Goal: Task Accomplishment & Management: Use online tool/utility

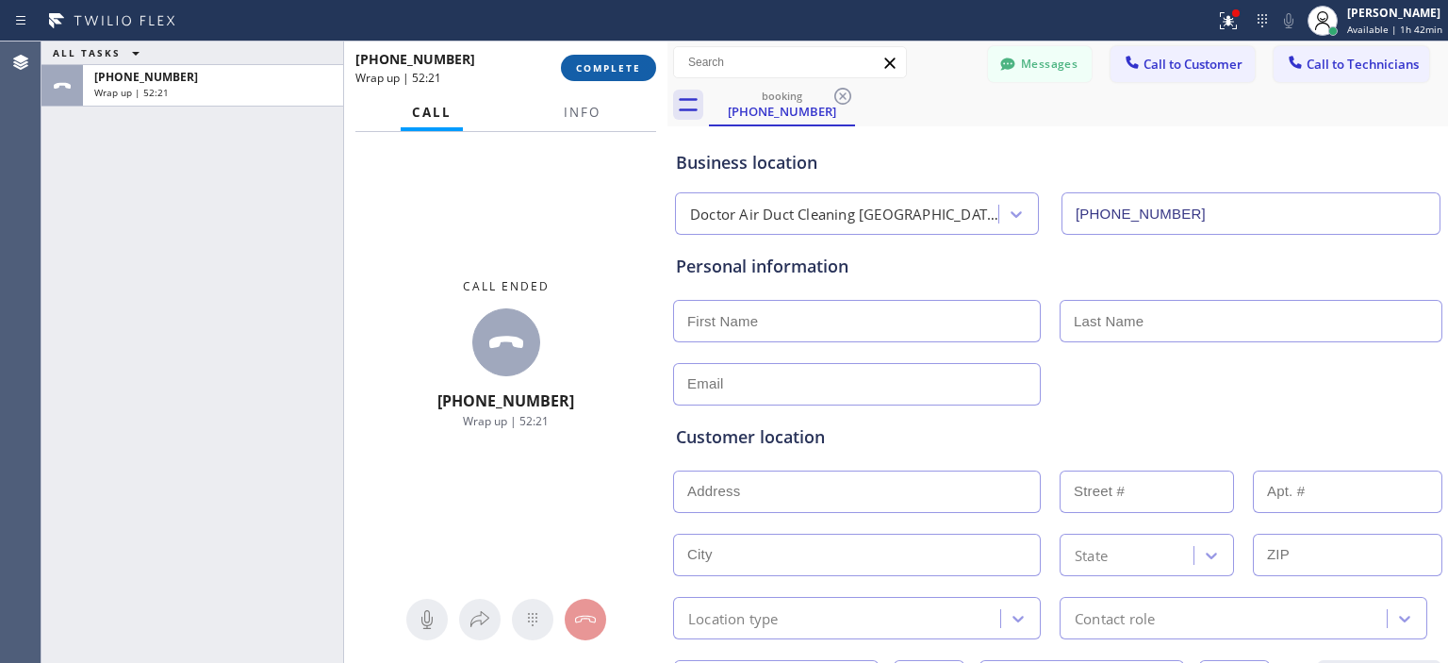
click at [607, 67] on span "COMPLETE" at bounding box center [608, 67] width 65 height 13
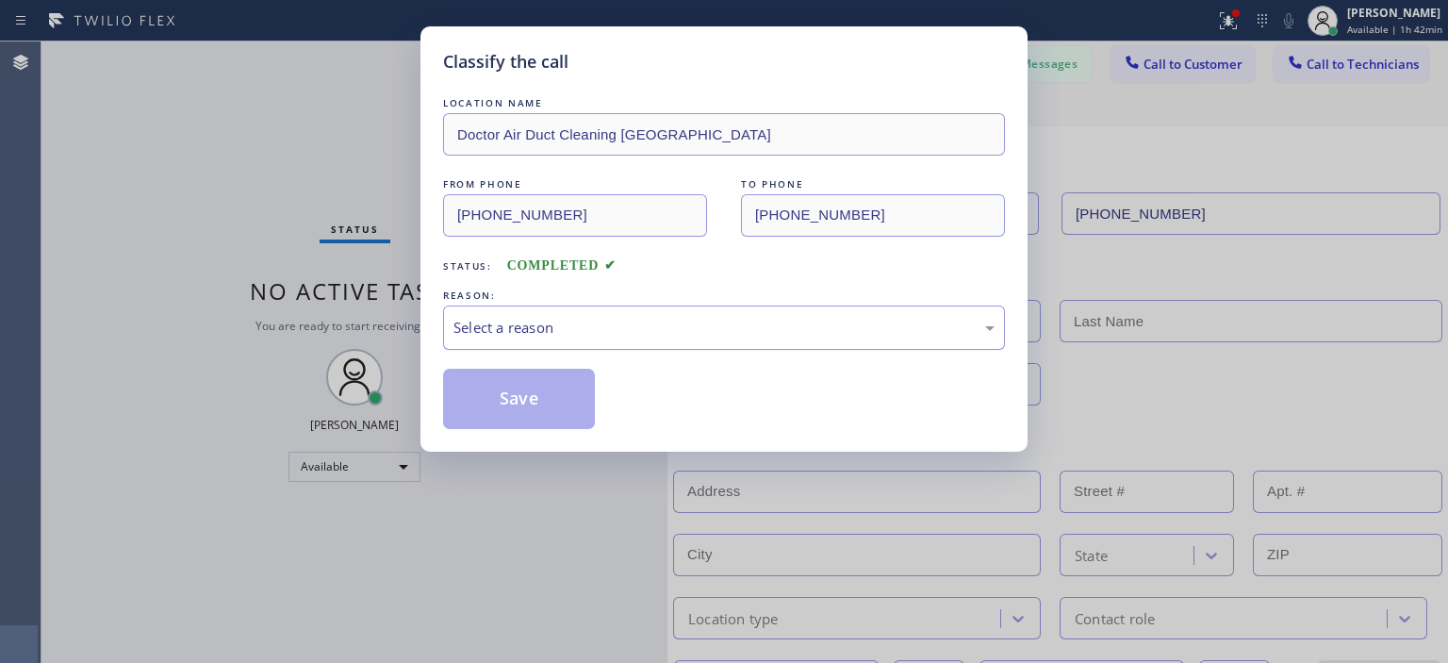
click at [610, 320] on div "Select a reason" at bounding box center [723, 328] width 541 height 22
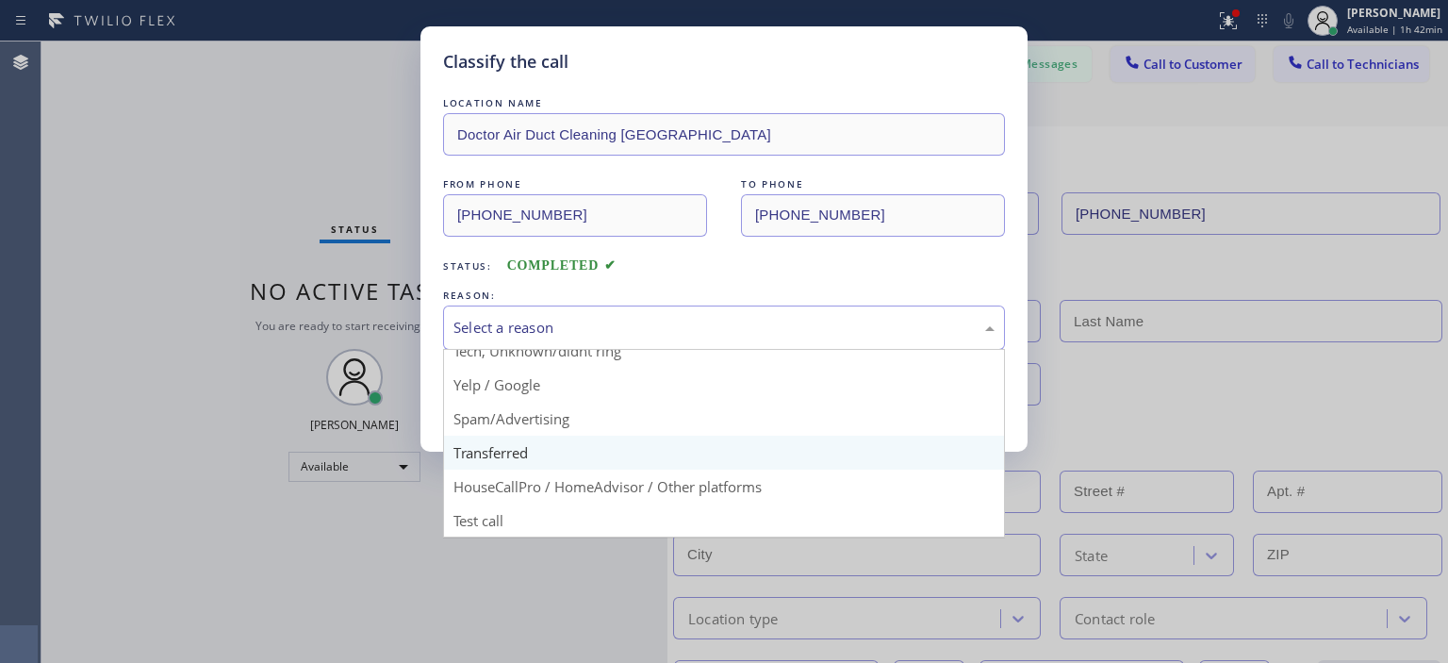
scroll to position [117, 0]
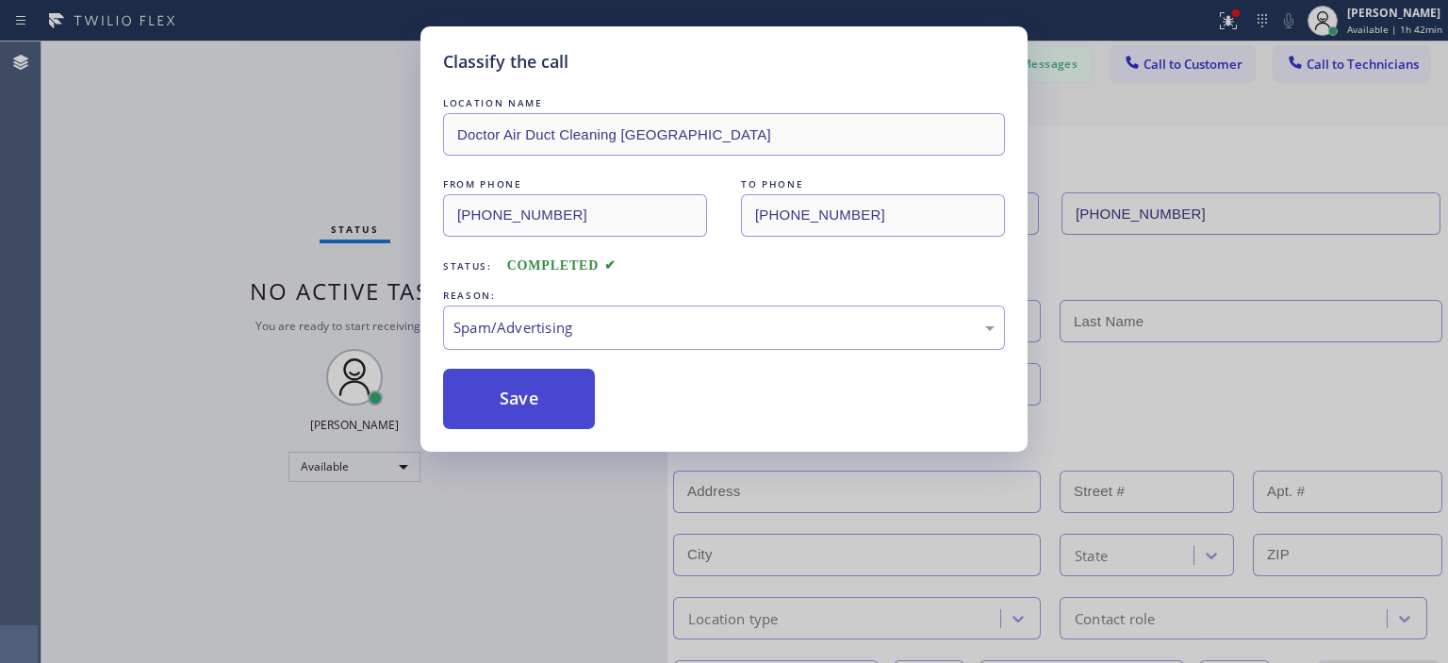
click at [554, 413] on button "Save" at bounding box center [519, 399] width 152 height 60
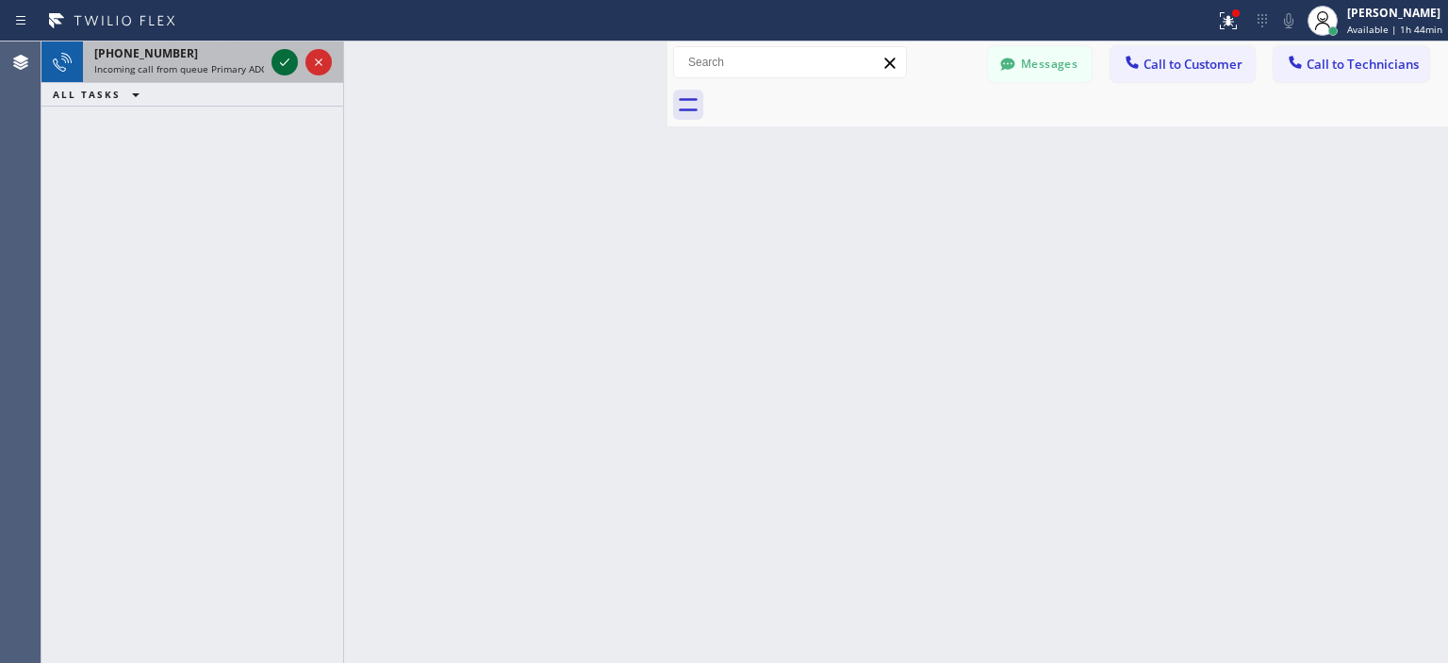
click at [283, 59] on icon at bounding box center [284, 62] width 23 height 23
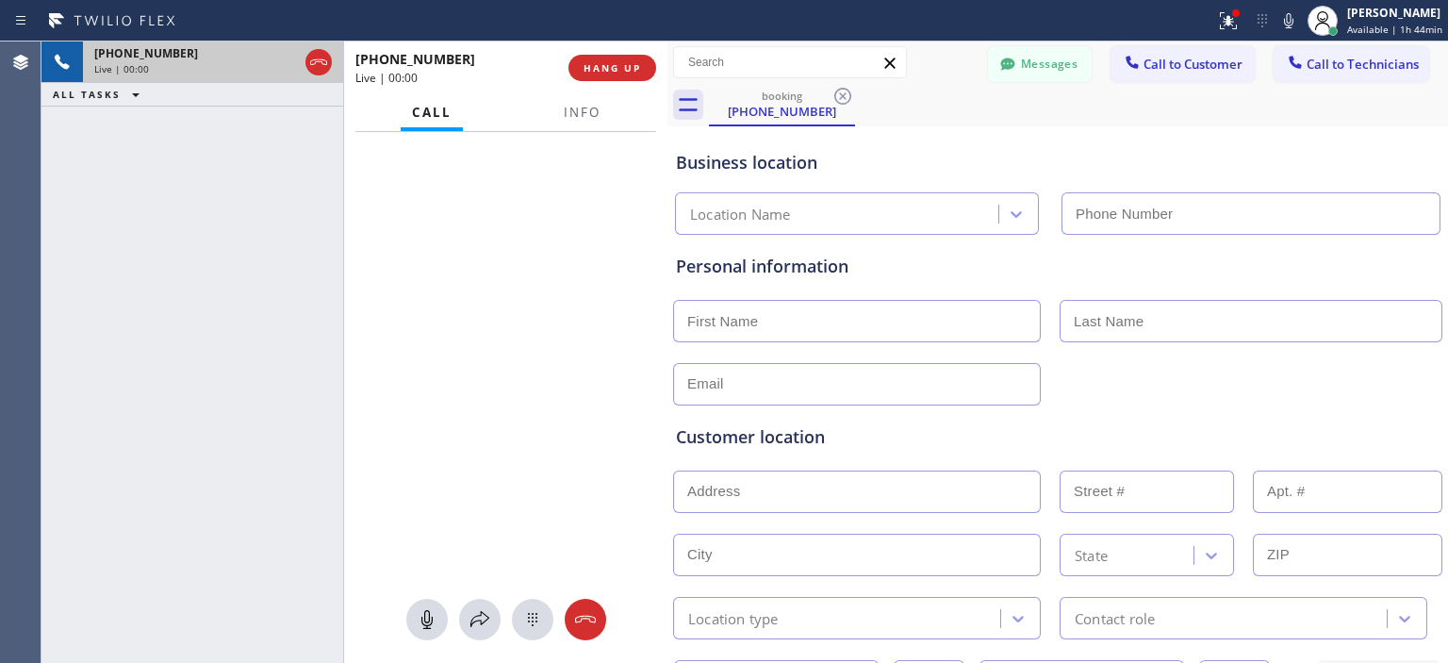
type input "[PHONE_NUMBER]"
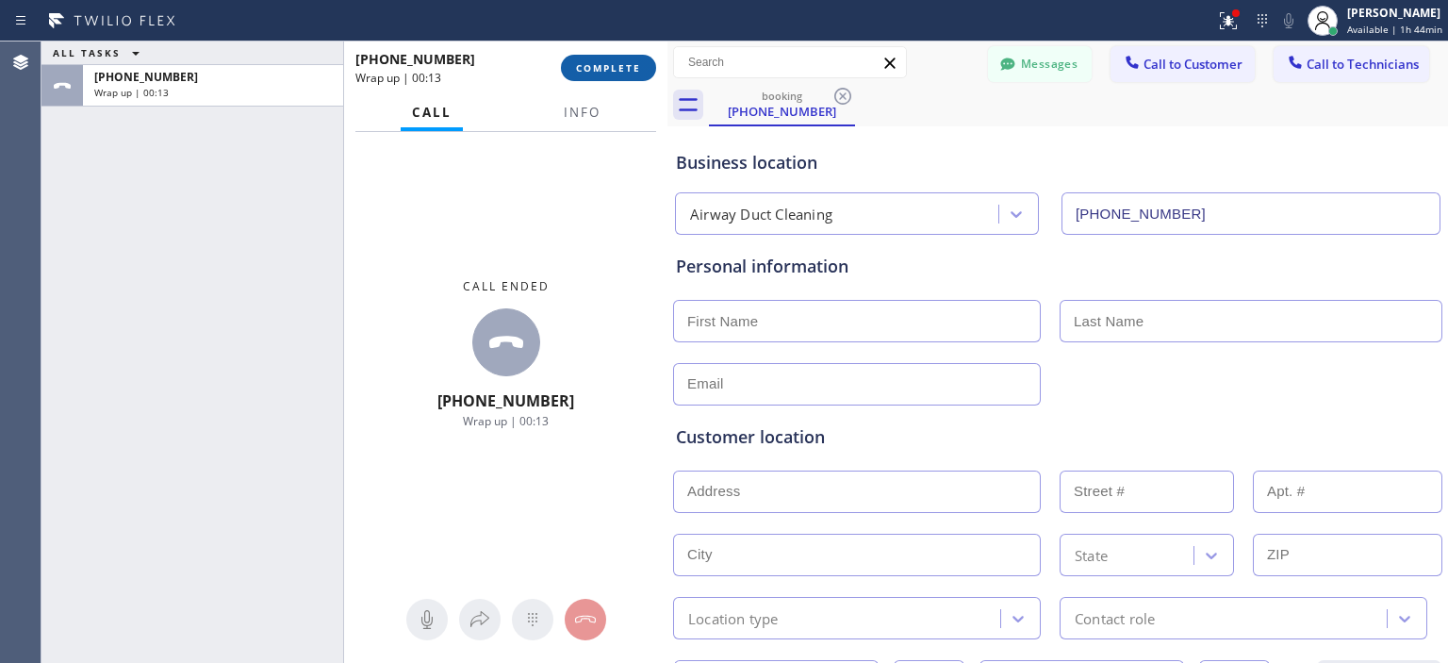
click at [612, 80] on button "COMPLETE" at bounding box center [608, 68] width 95 height 26
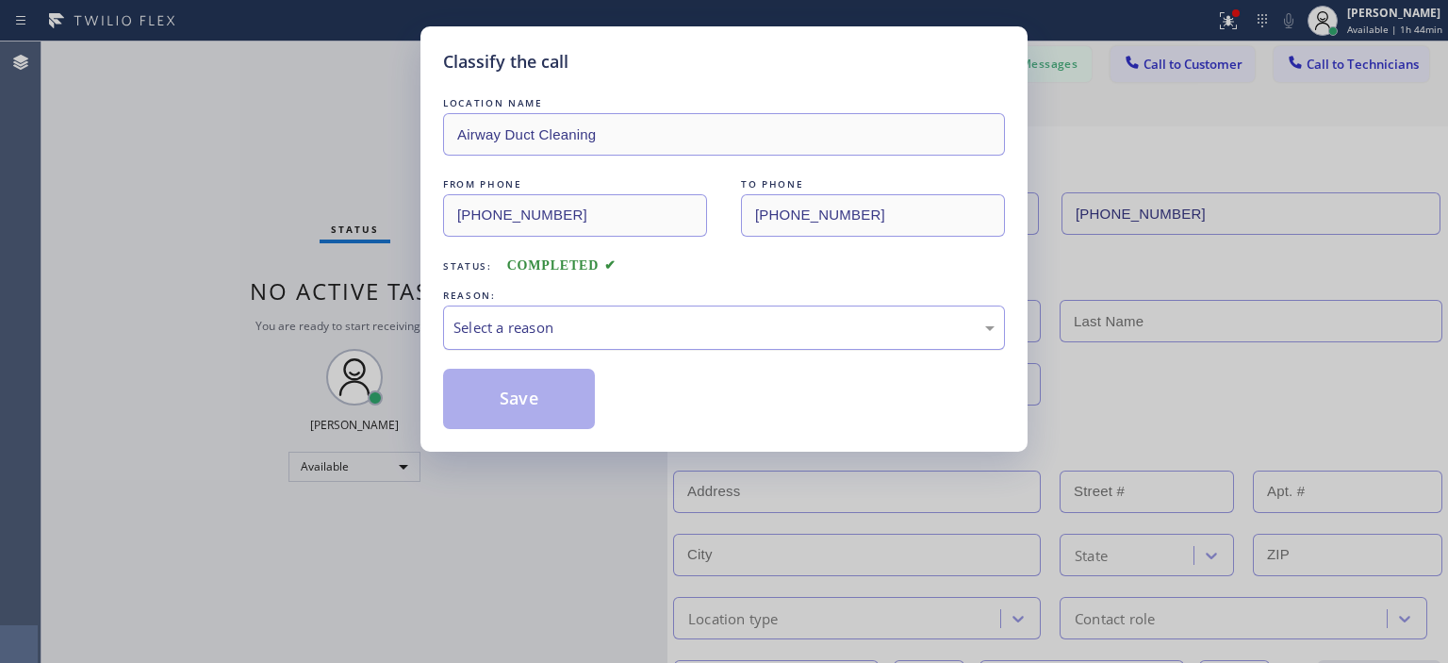
click at [630, 329] on div "Select a reason" at bounding box center [723, 328] width 541 height 22
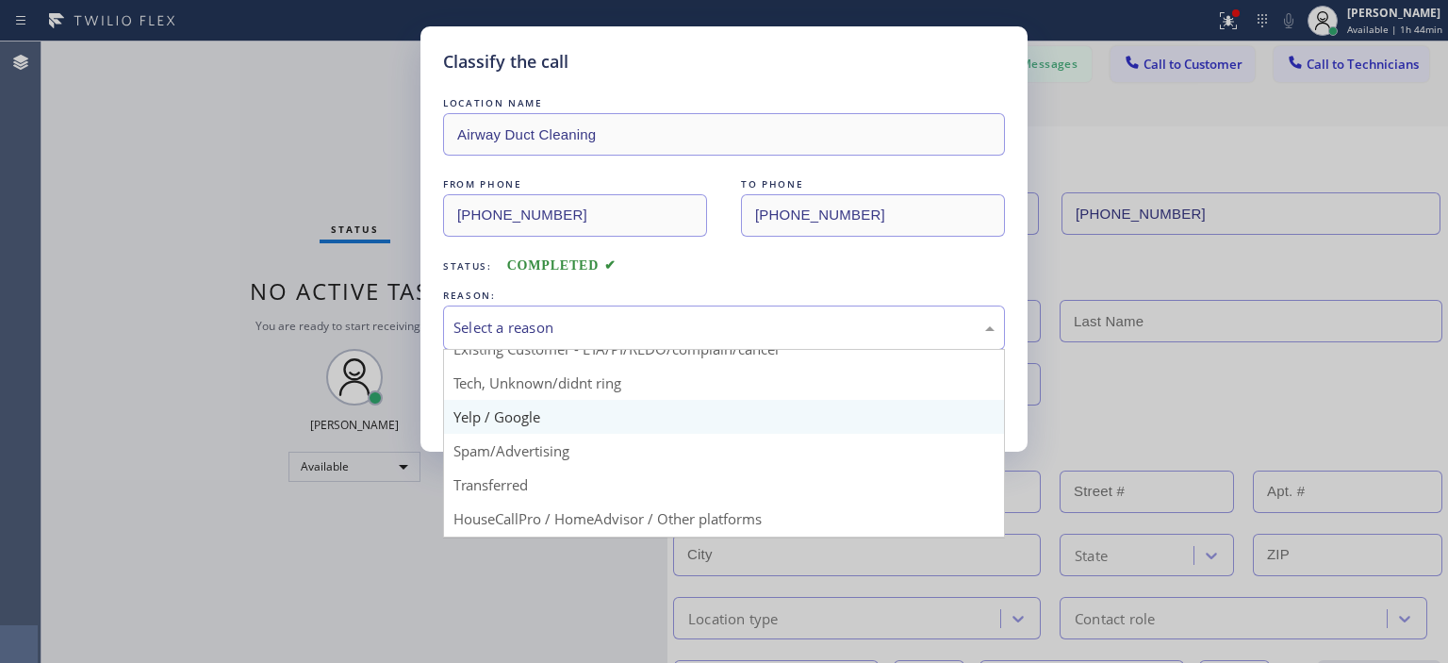
scroll to position [86, 0]
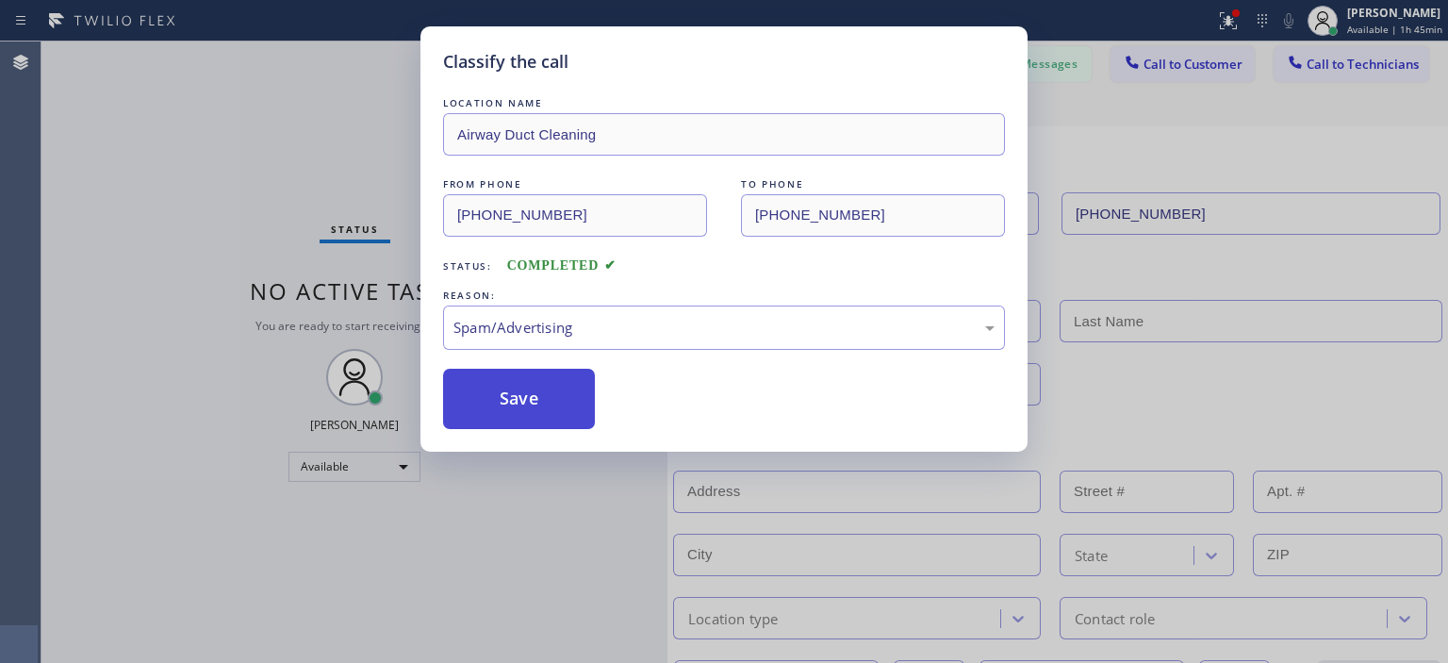
click at [529, 403] on button "Save" at bounding box center [519, 399] width 152 height 60
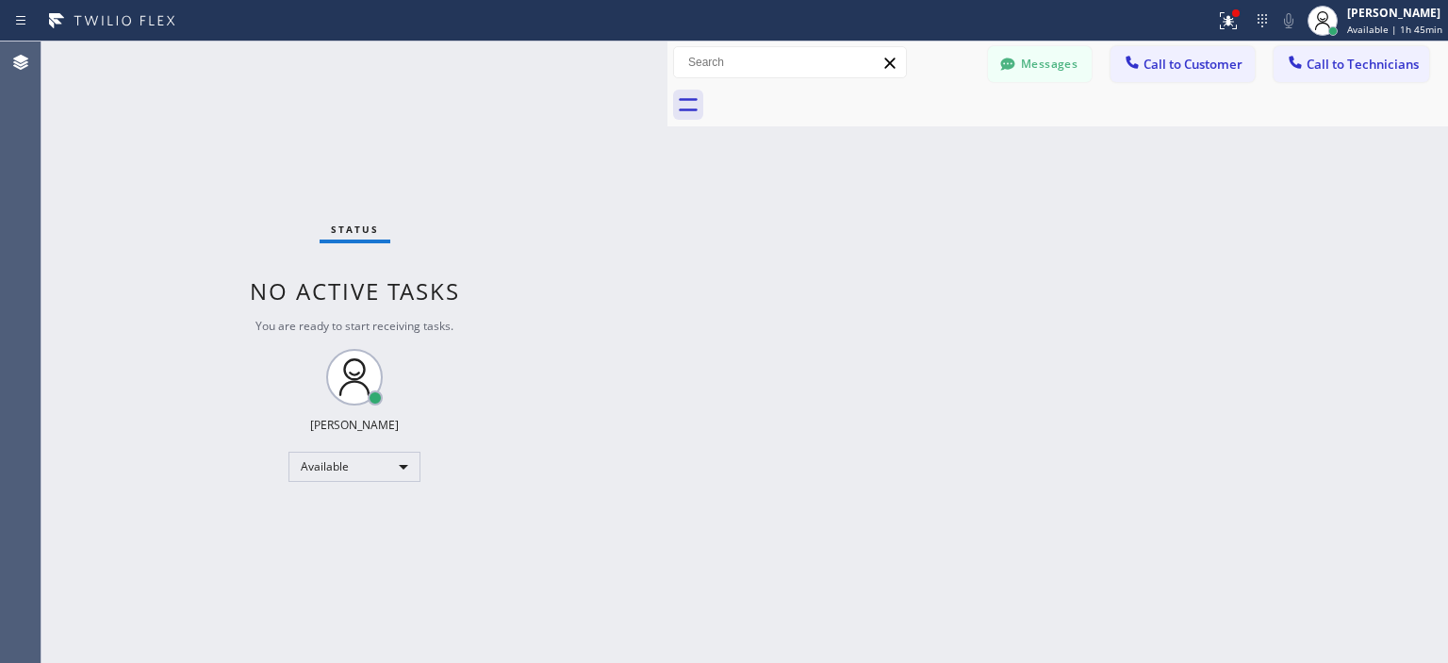
click at [68, 119] on div "Status No active tasks You are ready to start receiving tasks. [PERSON_NAME] Av…" at bounding box center [354, 351] width 626 height 621
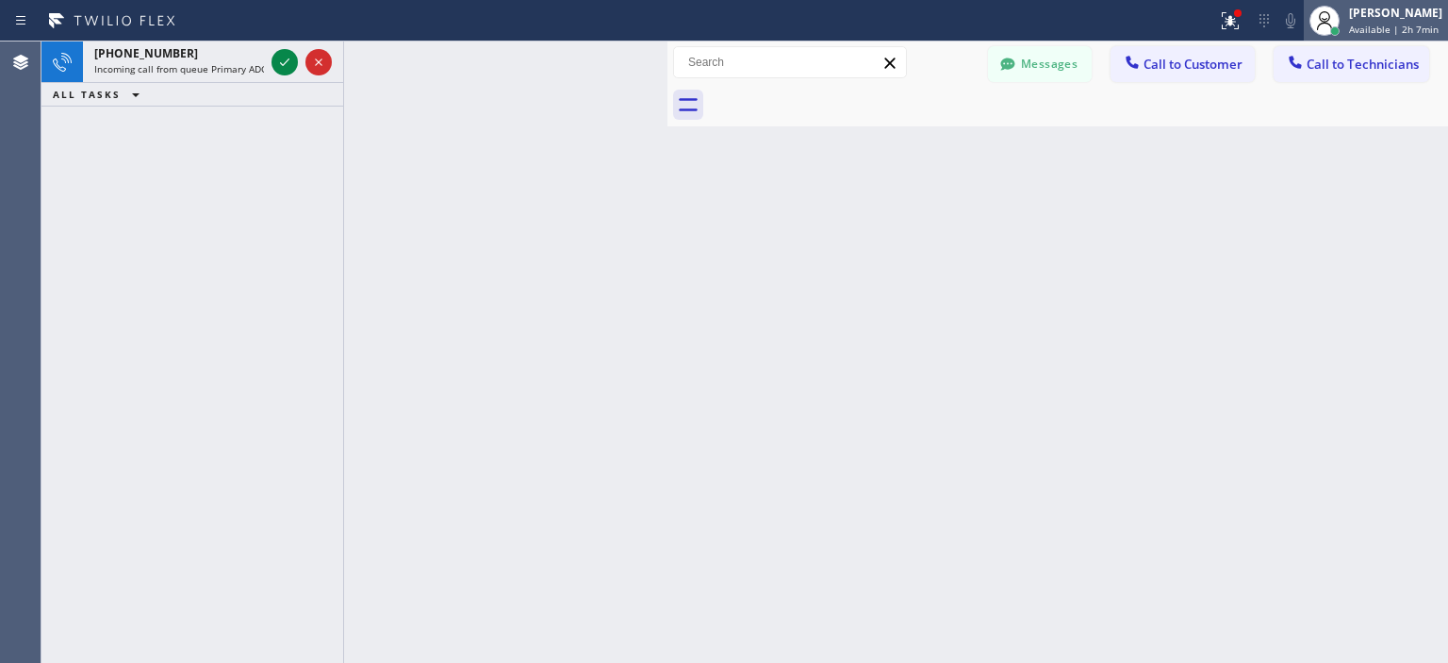
click at [1395, 29] on span "Available | 2h 7min" at bounding box center [1394, 29] width 90 height 13
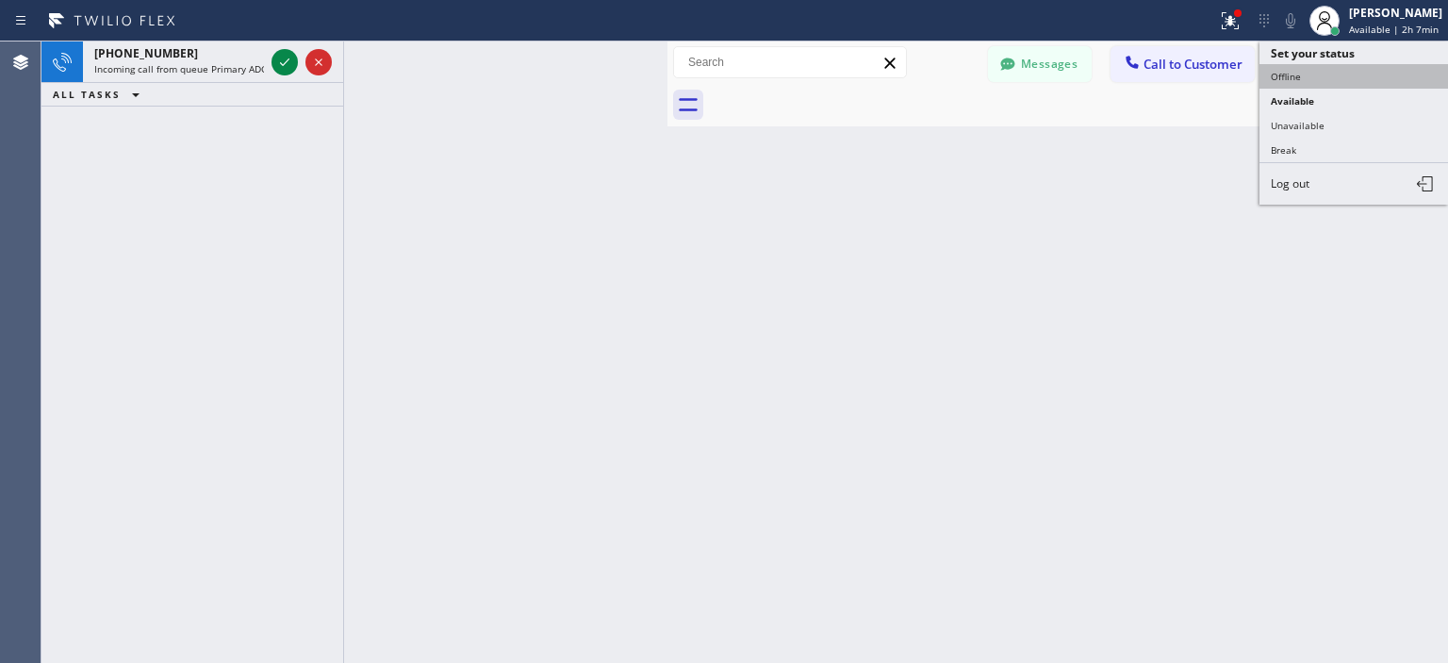
click at [1325, 78] on button "Offline" at bounding box center [1353, 76] width 188 height 25
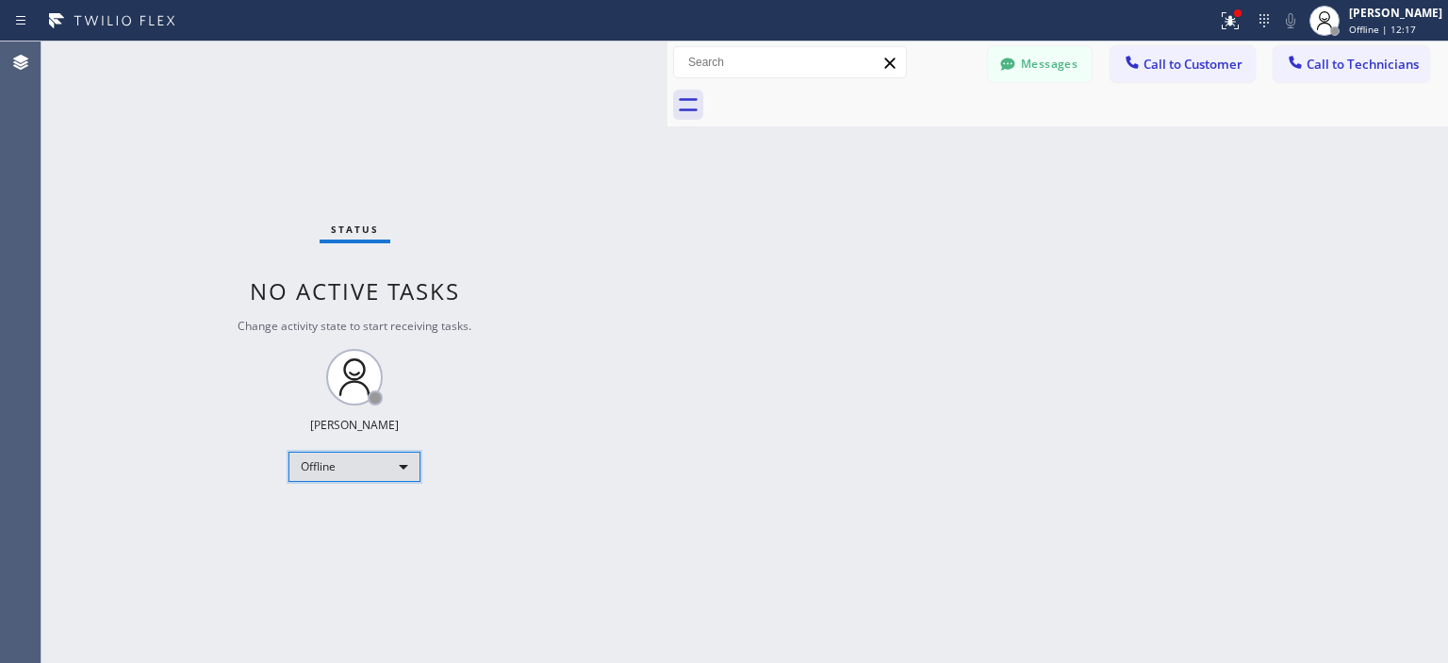
click at [377, 470] on div "Offline" at bounding box center [354, 466] width 132 height 30
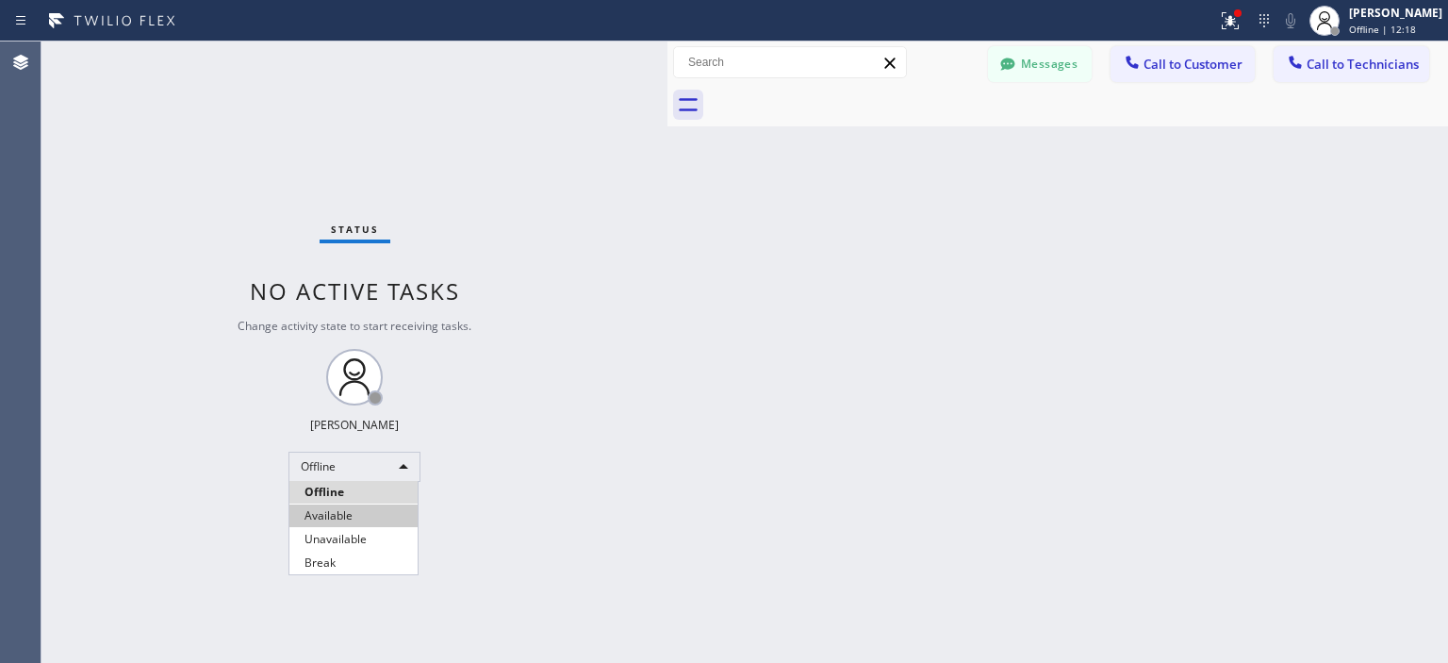
click at [360, 505] on li "Available" at bounding box center [353, 515] width 128 height 23
click at [1050, 55] on button "Messages" at bounding box center [1040, 64] width 104 height 36
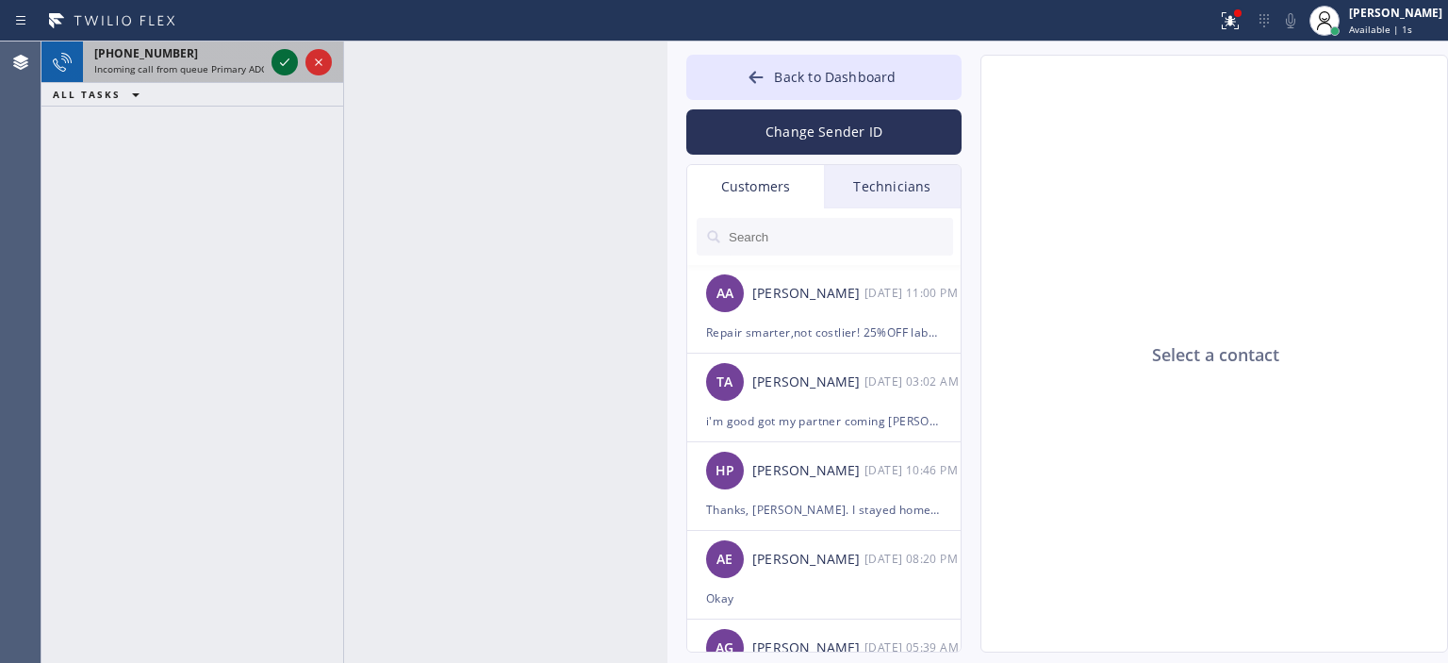
click at [287, 63] on icon at bounding box center [284, 62] width 23 height 23
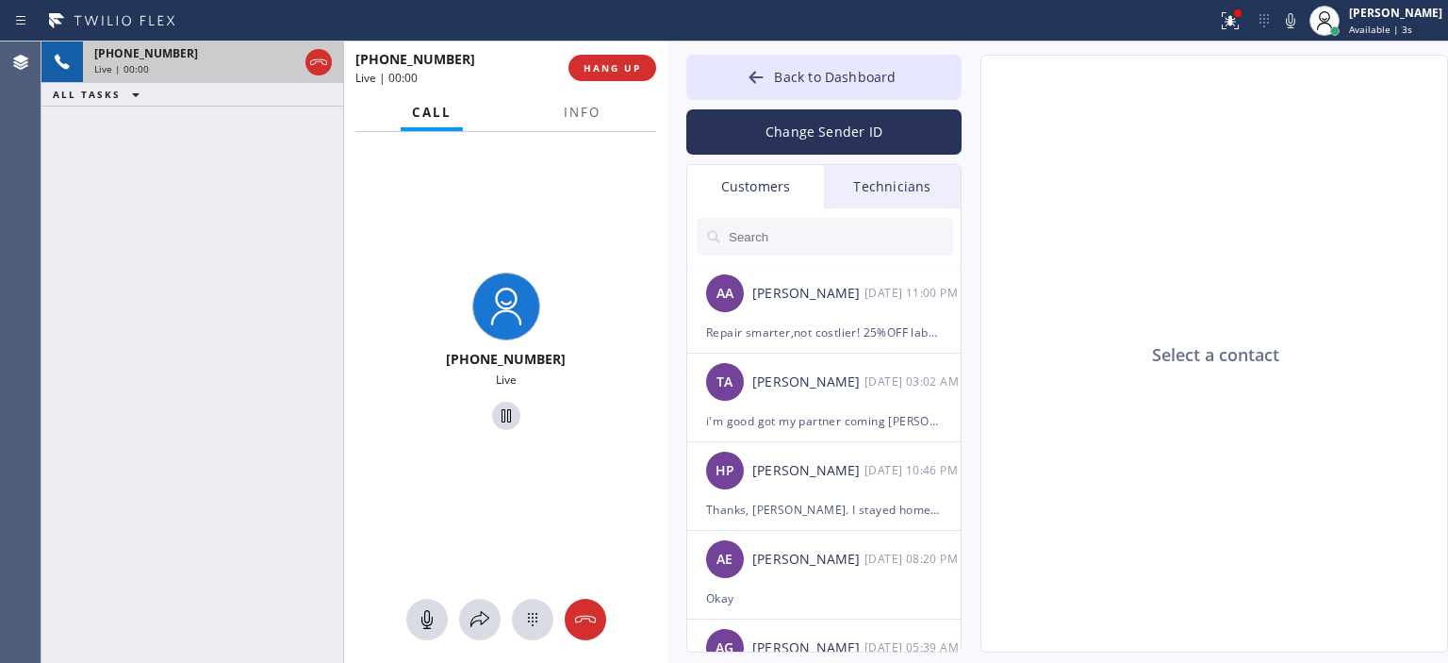
type input "[PHONE_NUMBER]"
click at [774, 90] on button "Back to Dashboard" at bounding box center [823, 77] width 275 height 45
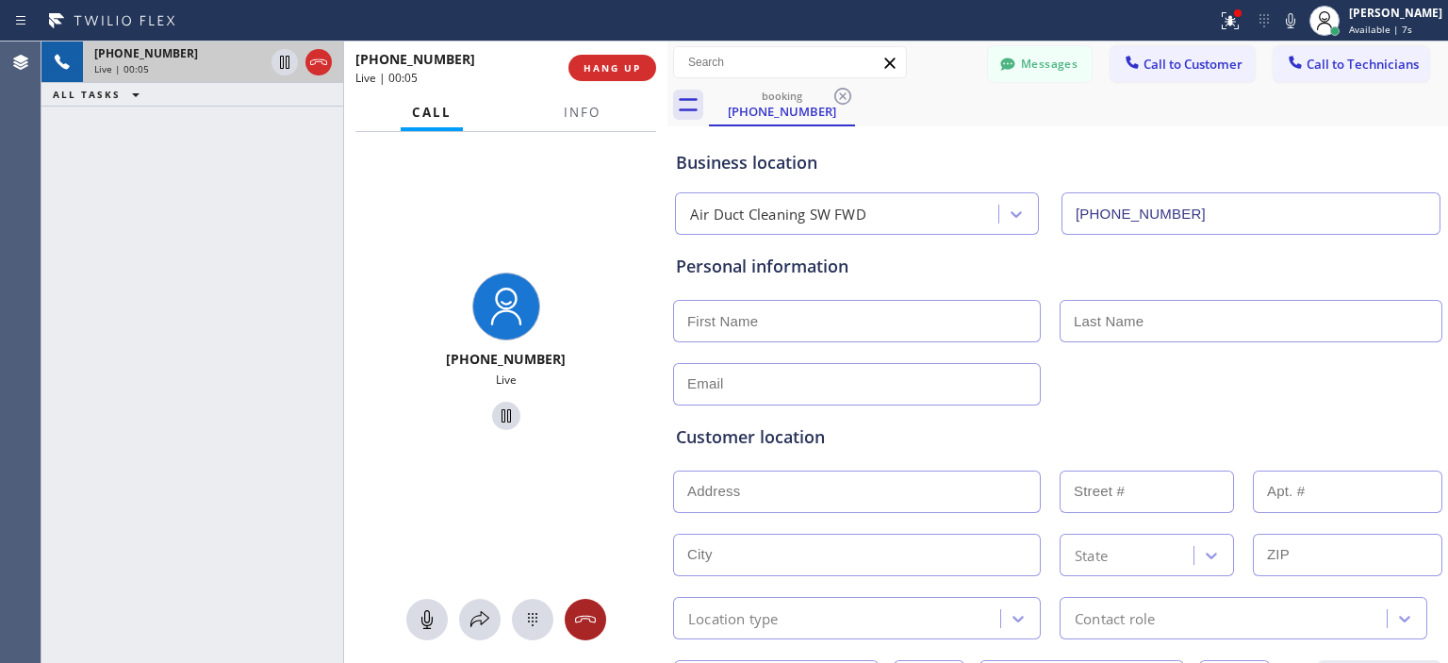
click at [592, 623] on icon at bounding box center [585, 619] width 23 height 23
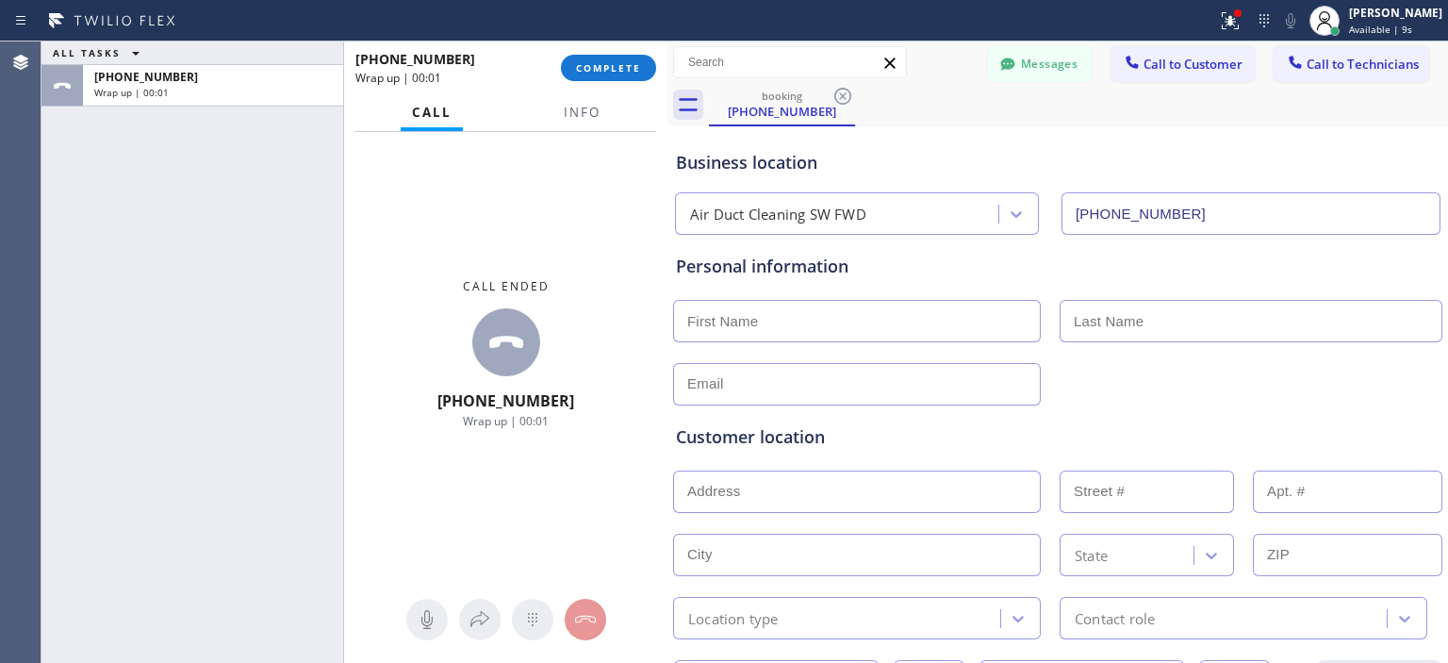
click at [581, 405] on div "Call ended [PHONE_NUMBER] Wrap up | 00:01" at bounding box center [505, 354] width 323 height 444
click at [606, 71] on span "COMPLETE" at bounding box center [608, 67] width 65 height 13
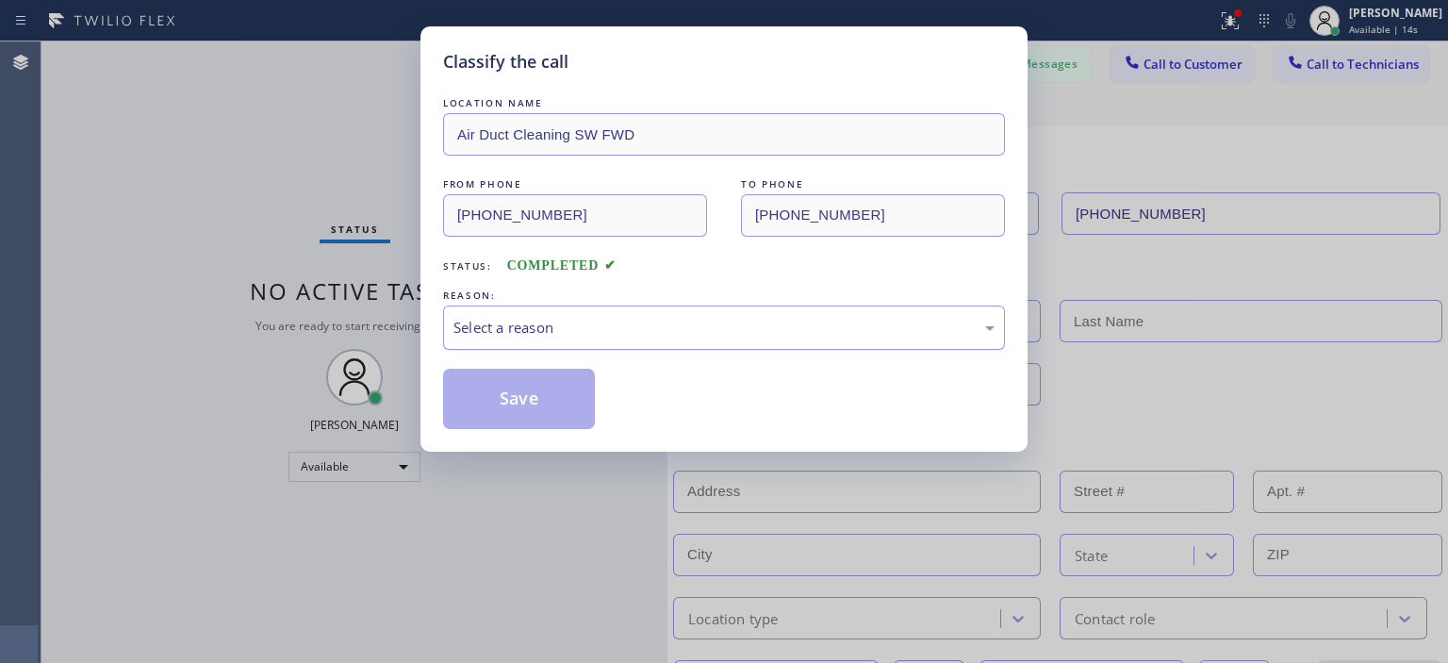
click at [595, 308] on div "Select a reason" at bounding box center [724, 327] width 562 height 44
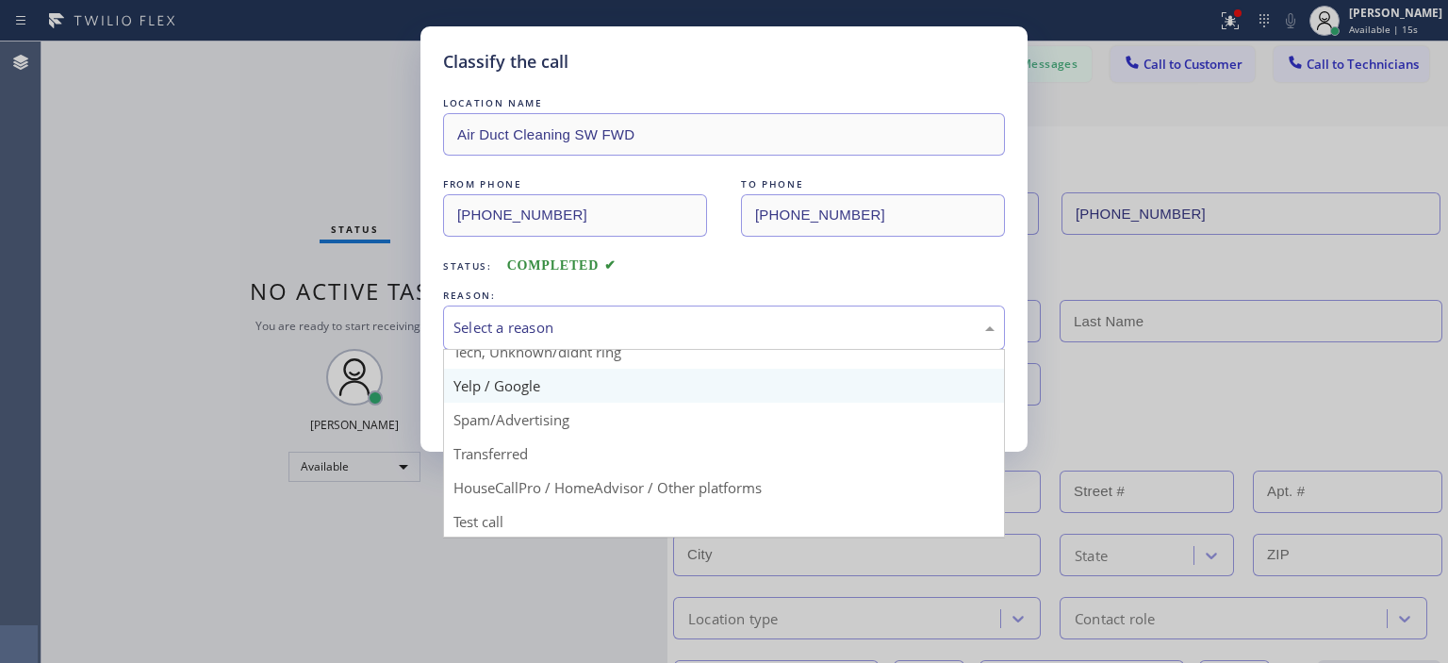
scroll to position [118, 0]
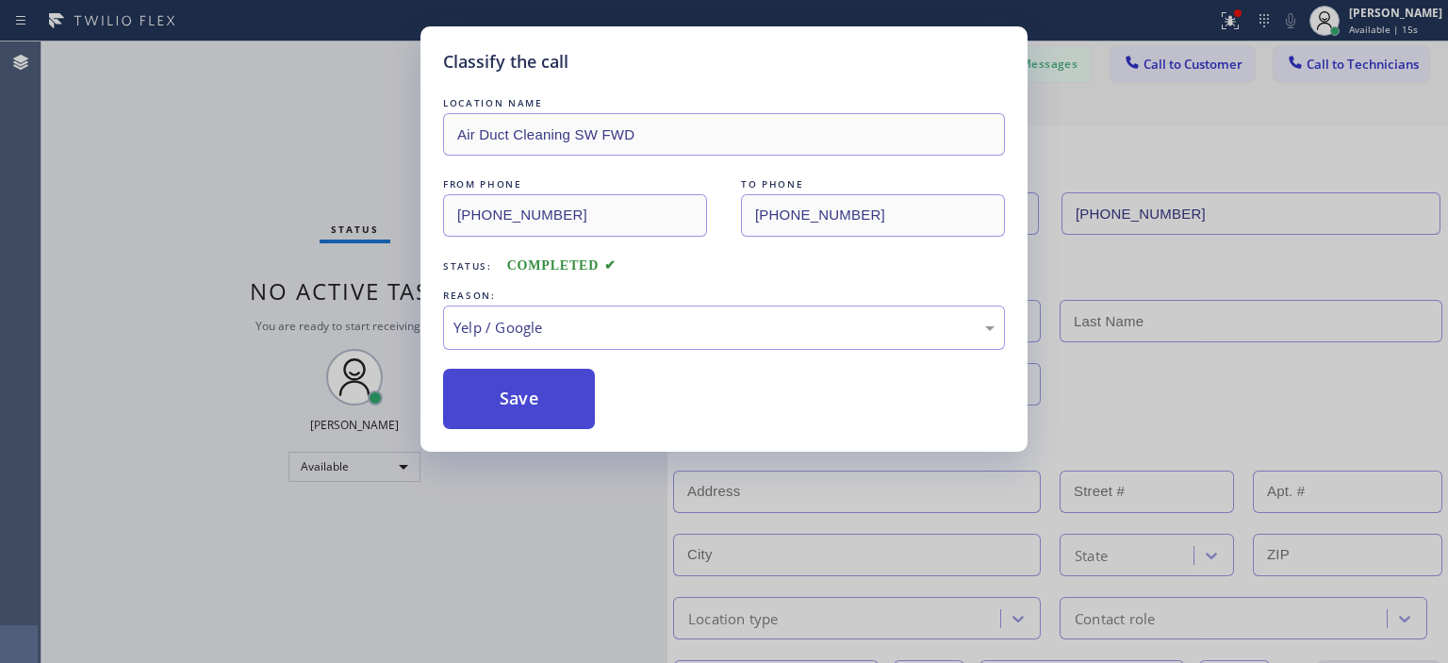
click at [505, 399] on button "Save" at bounding box center [519, 399] width 152 height 60
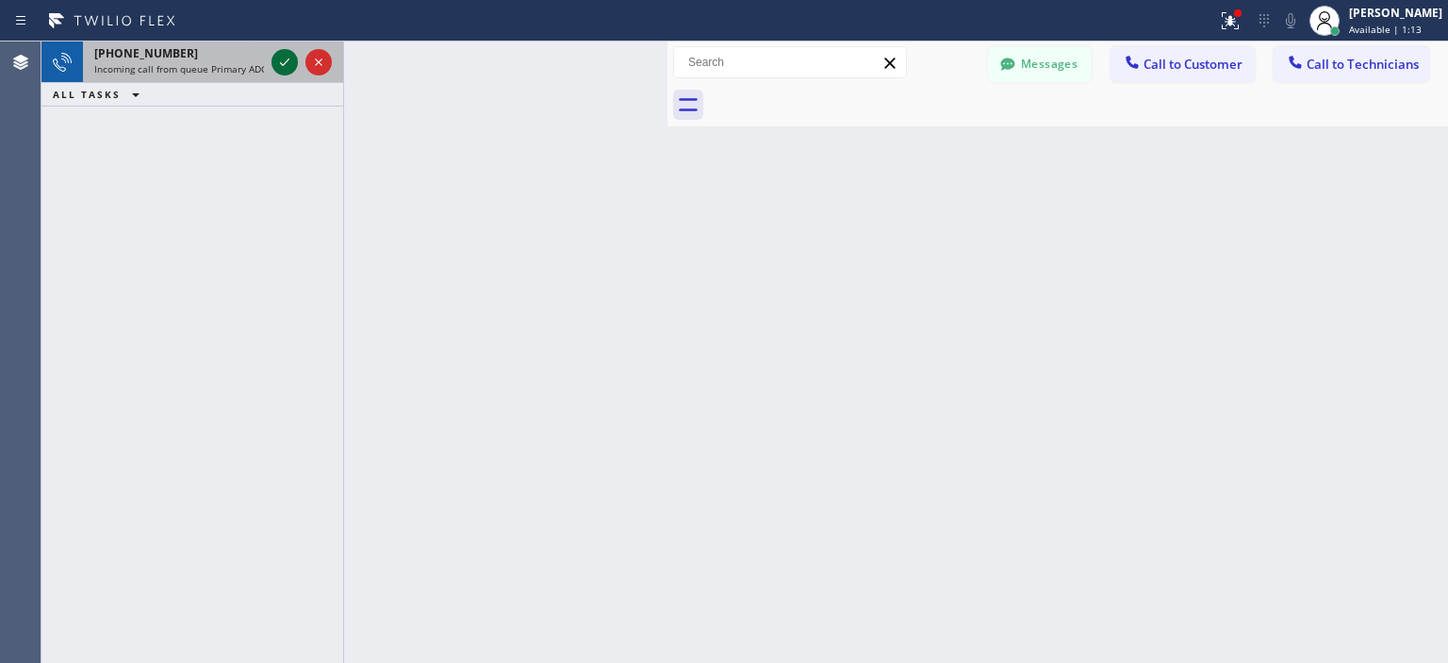
click at [295, 63] on icon at bounding box center [284, 62] width 23 height 23
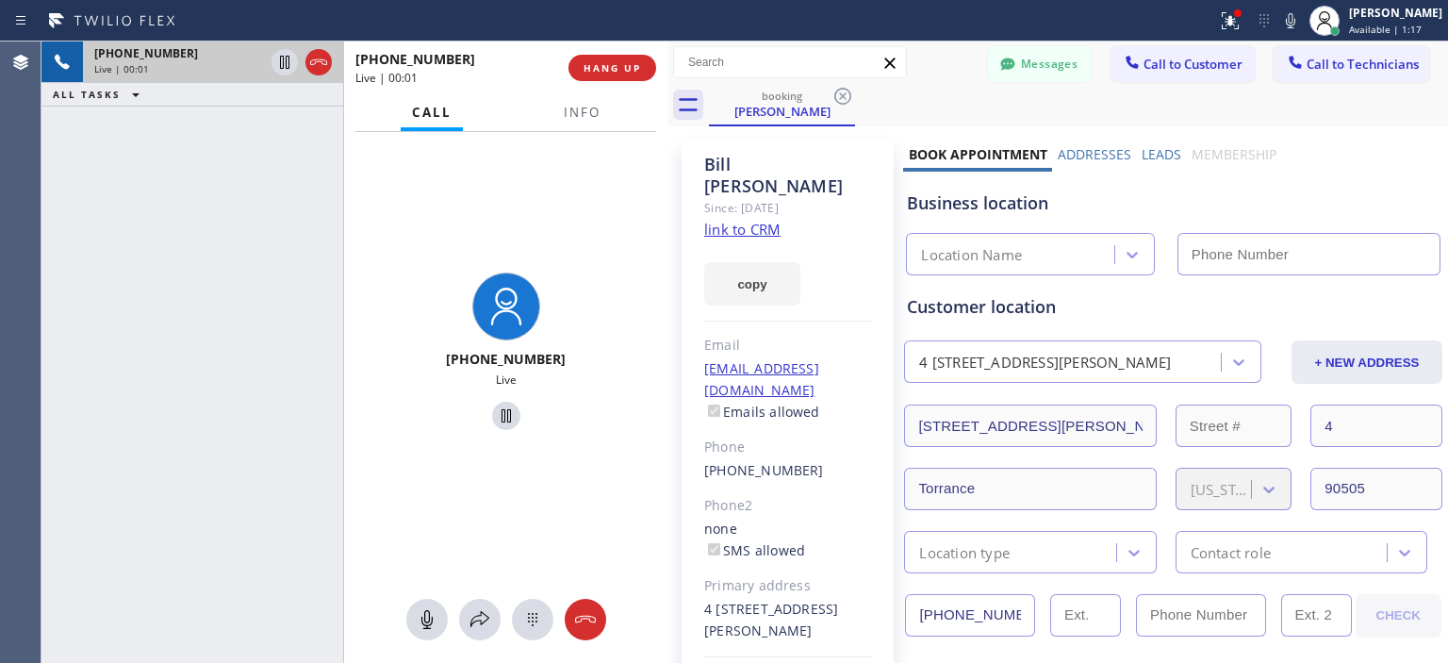
type input "[PHONE_NUMBER]"
click at [738, 220] on link "link to CRM" at bounding box center [742, 229] width 76 height 19
click at [431, 632] on button at bounding box center [426, 618] width 41 height 41
click at [436, 616] on icon at bounding box center [427, 619] width 23 height 23
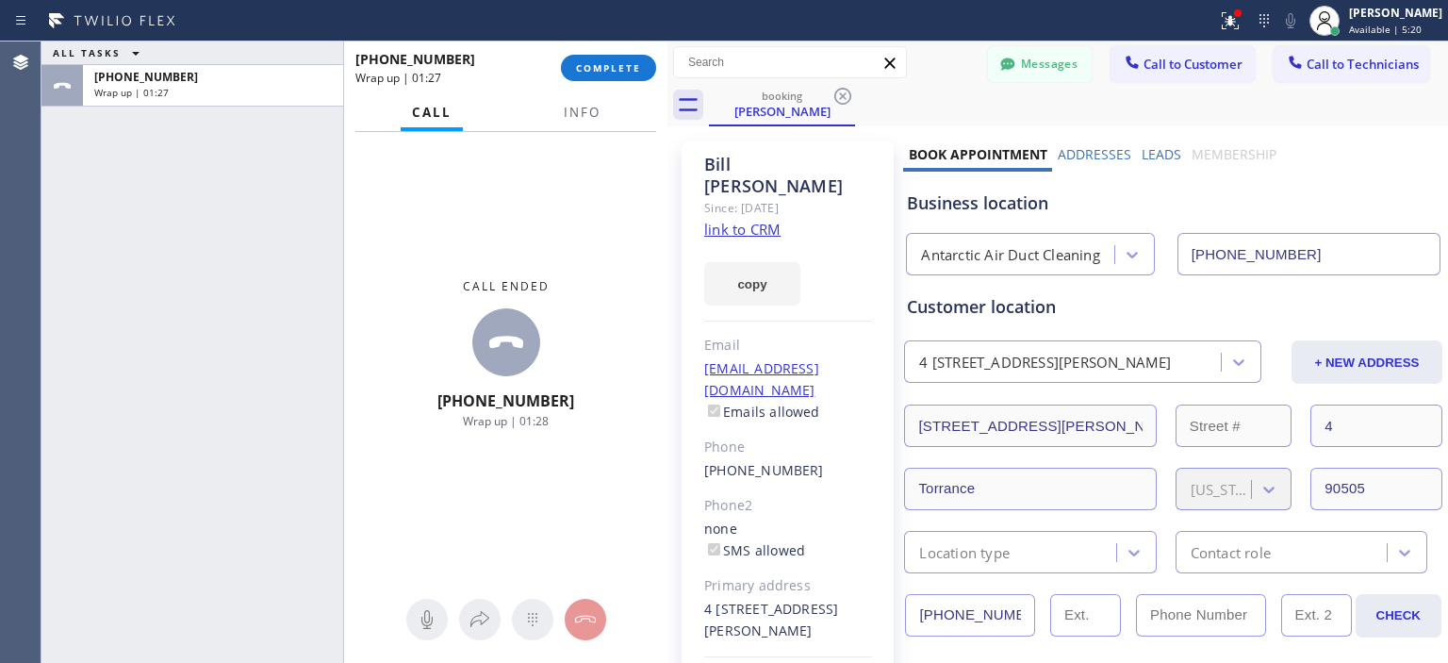
click at [60, 165] on div "ALL TASKS ALL TASKS ACTIVE TASKS TASKS IN WRAP UP [PHONE_NUMBER] Wrap up | 01:27" at bounding box center [192, 351] width 302 height 621
